Goal: Task Accomplishment & Management: Manage account settings

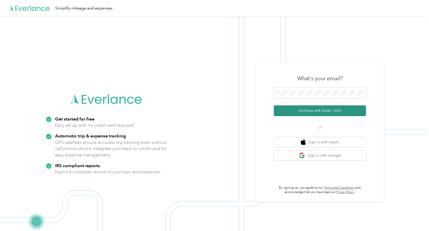
click at [325, 110] on button "Continue with Email / SSO" at bounding box center [320, 110] width 92 height 11
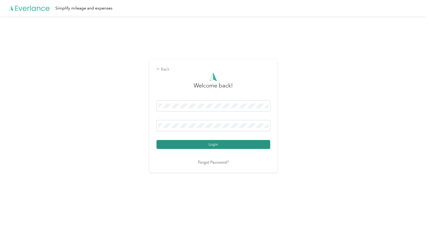
click at [223, 144] on button "Login" at bounding box center [213, 144] width 114 height 9
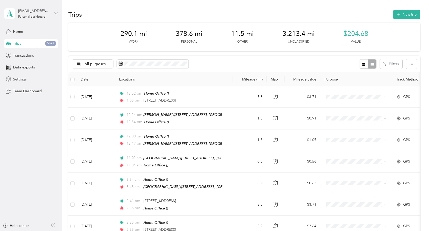
click at [24, 78] on span "Settings" at bounding box center [20, 79] width 14 height 5
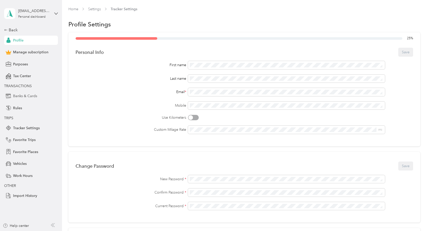
click at [31, 96] on span "Banks & Cards" at bounding box center [25, 95] width 24 height 5
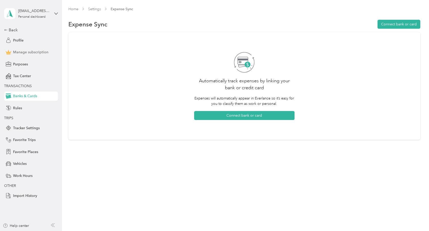
click at [35, 52] on span "Manage subscription" at bounding box center [30, 51] width 35 height 5
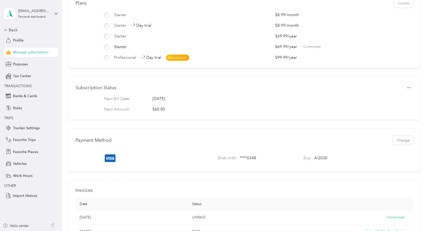
scroll to position [51, 0]
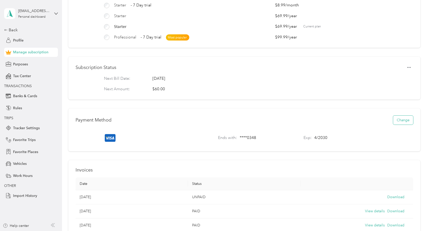
click at [405, 124] on button "Change" at bounding box center [403, 119] width 20 height 9
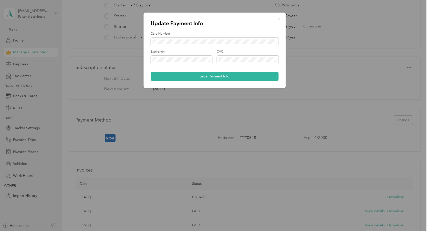
click at [184, 37] on div "Card Number" at bounding box center [215, 38] width 128 height 14
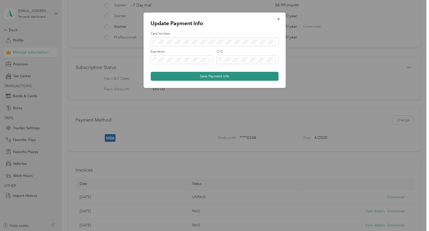
click at [209, 77] on button "Save Payment Info" at bounding box center [215, 76] width 128 height 9
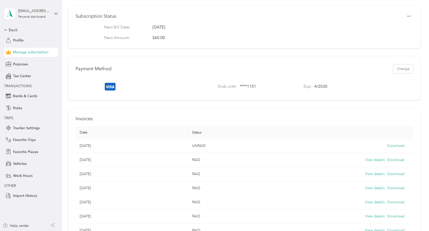
scroll to position [128, 0]
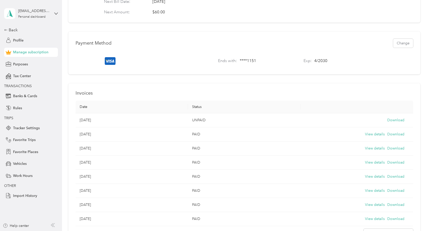
click at [199, 110] on th "Status" at bounding box center [244, 106] width 112 height 13
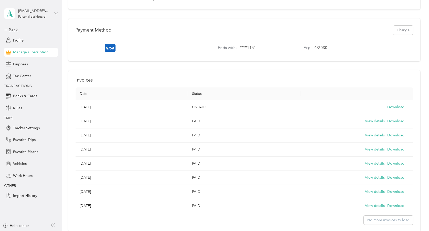
scroll to position [154, 0]
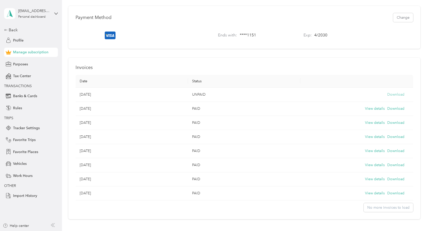
click at [387, 97] on button "Download" at bounding box center [395, 95] width 17 height 6
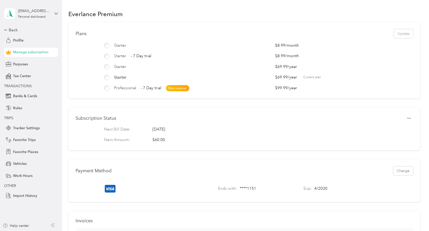
scroll to position [0, 0]
click at [409, 120] on icon "button" at bounding box center [409, 119] width 4 height 4
click at [311, 122] on div "Subscription Status" at bounding box center [244, 118] width 337 height 7
click at [23, 40] on span "Profile" at bounding box center [18, 40] width 10 height 5
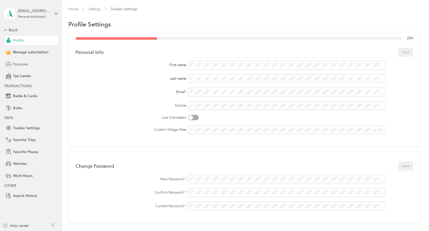
click at [17, 63] on span "Purposes" at bounding box center [20, 63] width 15 height 5
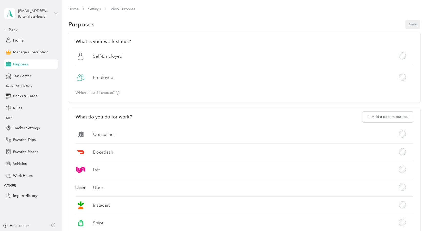
click at [56, 13] on icon at bounding box center [56, 14] width 4 height 4
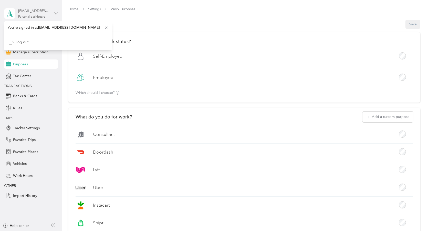
click at [36, 16] on div "Personal dashboard" at bounding box center [31, 16] width 27 height 3
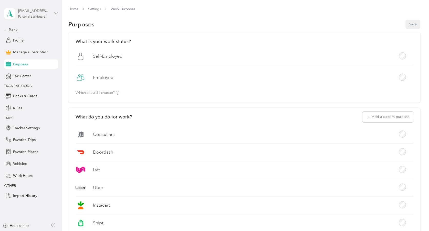
click at [36, 16] on div "Personal dashboard" at bounding box center [31, 16] width 27 height 3
click at [42, 86] on span "TRANSACTIONS" at bounding box center [29, 85] width 51 height 5
click at [13, 42] on div "Profile" at bounding box center [31, 40] width 54 height 9
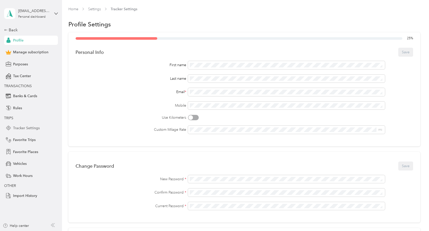
click at [30, 127] on span "Tracker Settings" at bounding box center [26, 127] width 27 height 5
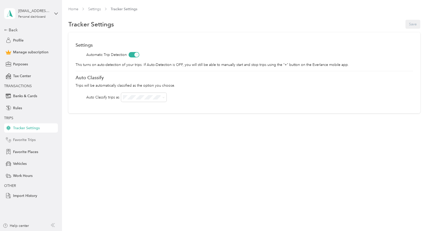
click at [31, 138] on span "Favorite Trips" at bounding box center [24, 139] width 23 height 5
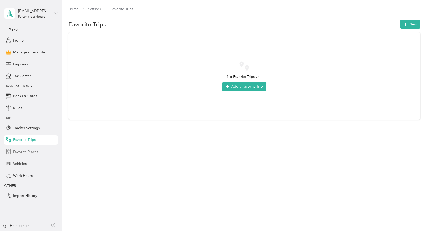
click at [33, 151] on span "Favorite Places" at bounding box center [25, 151] width 25 height 5
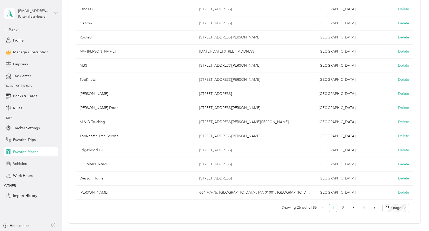
scroll to position [272, 0]
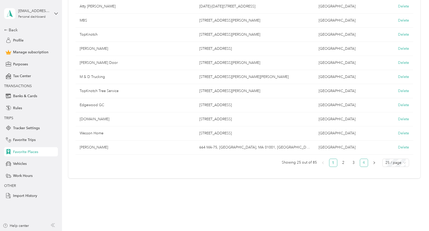
click at [362, 162] on link "4" at bounding box center [364, 163] width 8 height 8
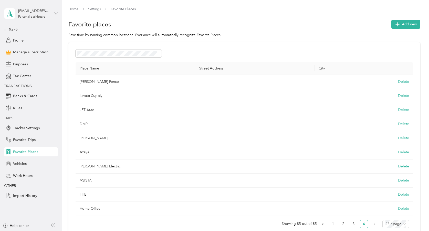
click at [54, 13] on icon at bounding box center [56, 14] width 4 height 4
click at [20, 41] on div "Log out" at bounding box center [19, 41] width 20 height 5
